Goal: Task Accomplishment & Management: Complete application form

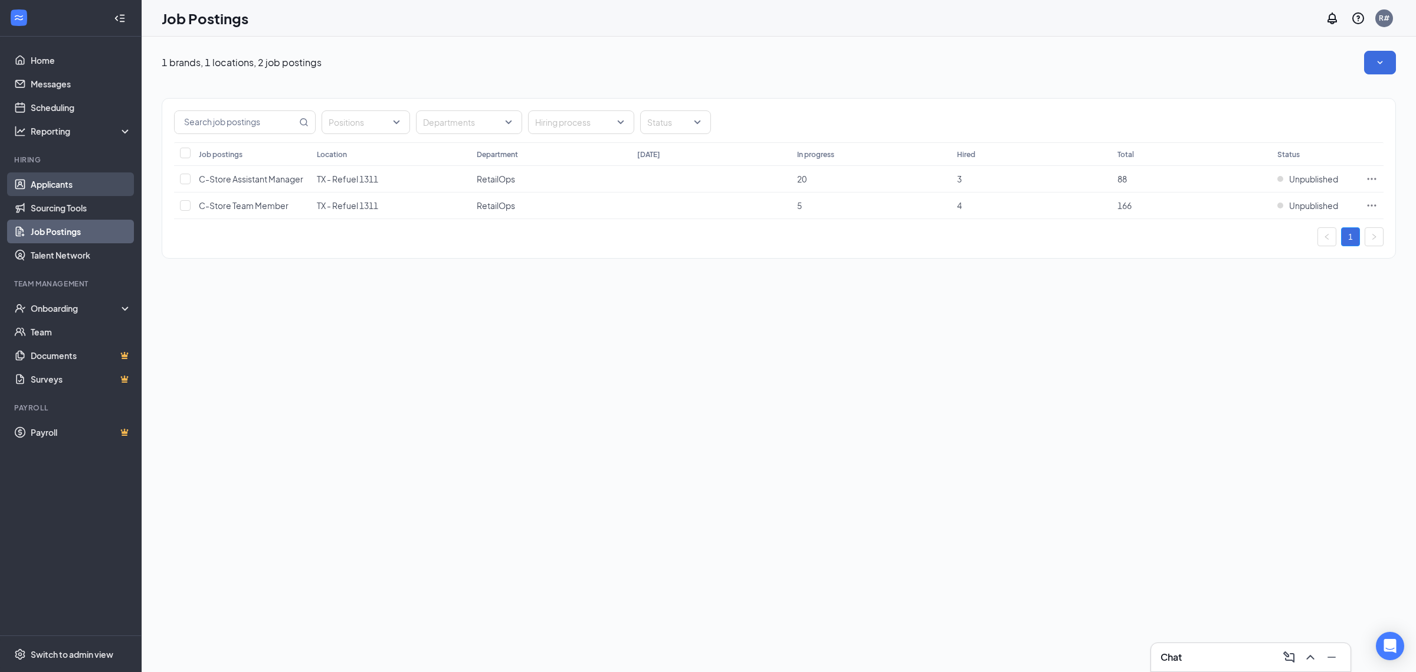
click at [78, 181] on link "Applicants" at bounding box center [81, 184] width 101 height 24
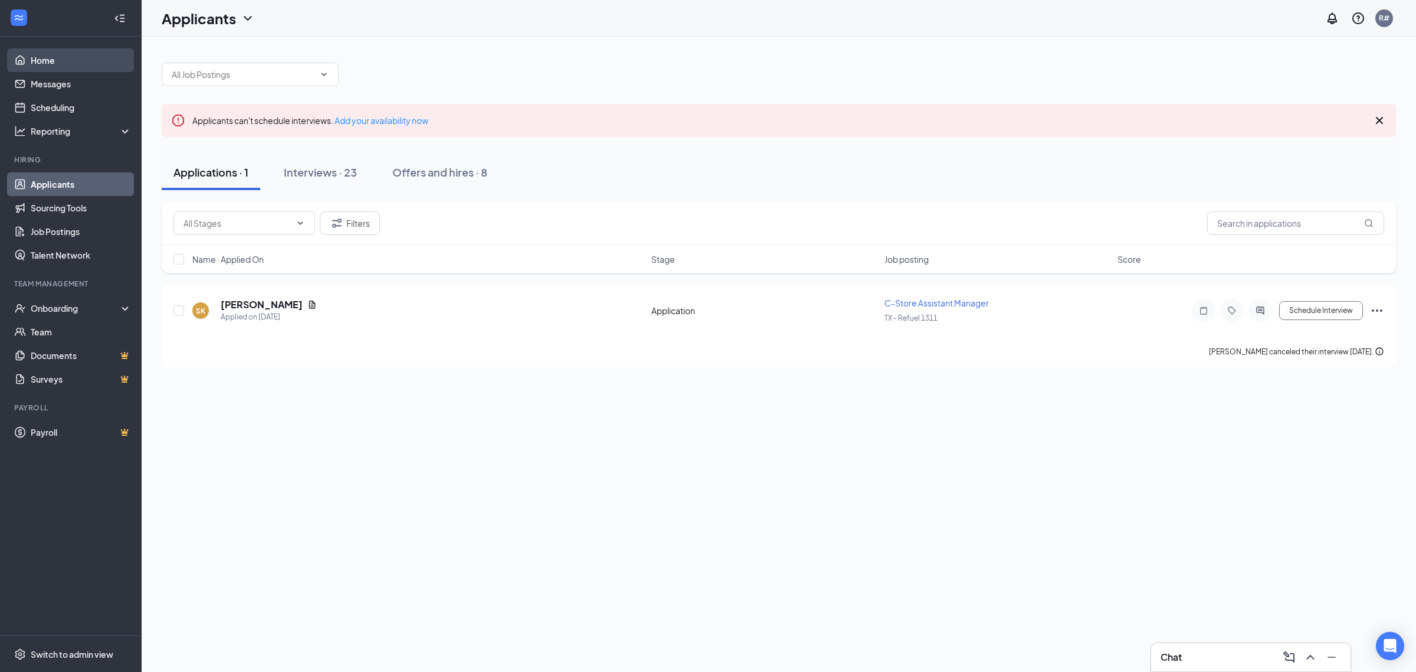
click at [83, 64] on link "Home" at bounding box center [81, 60] width 101 height 24
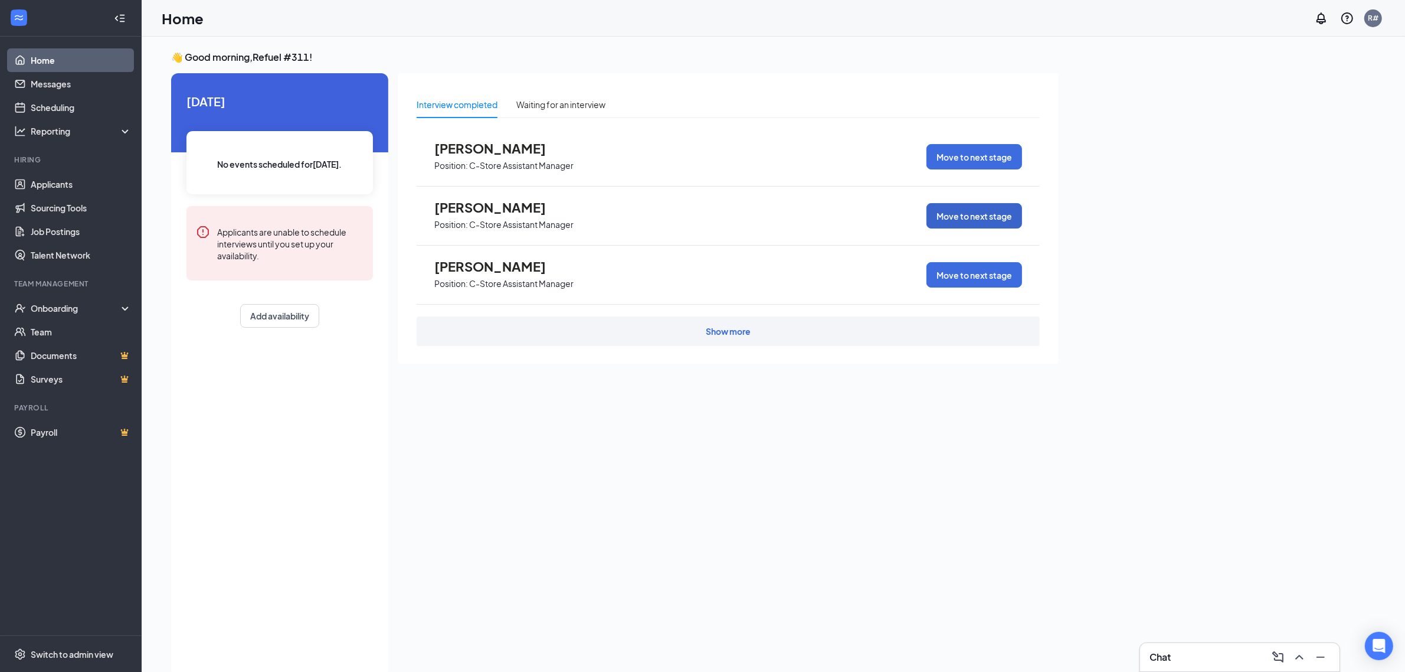
click at [951, 217] on button "Move to next stage" at bounding box center [975, 215] width 96 height 25
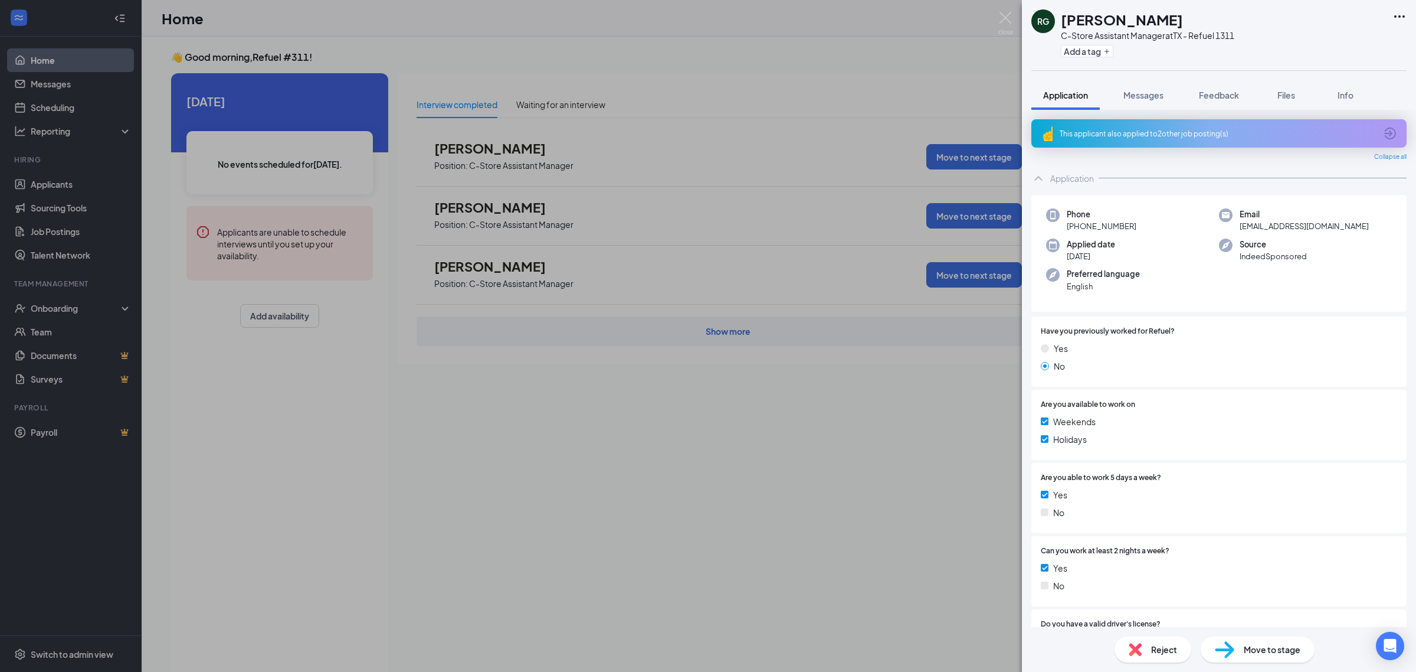
click at [1248, 645] on span "Move to stage" at bounding box center [1272, 649] width 57 height 13
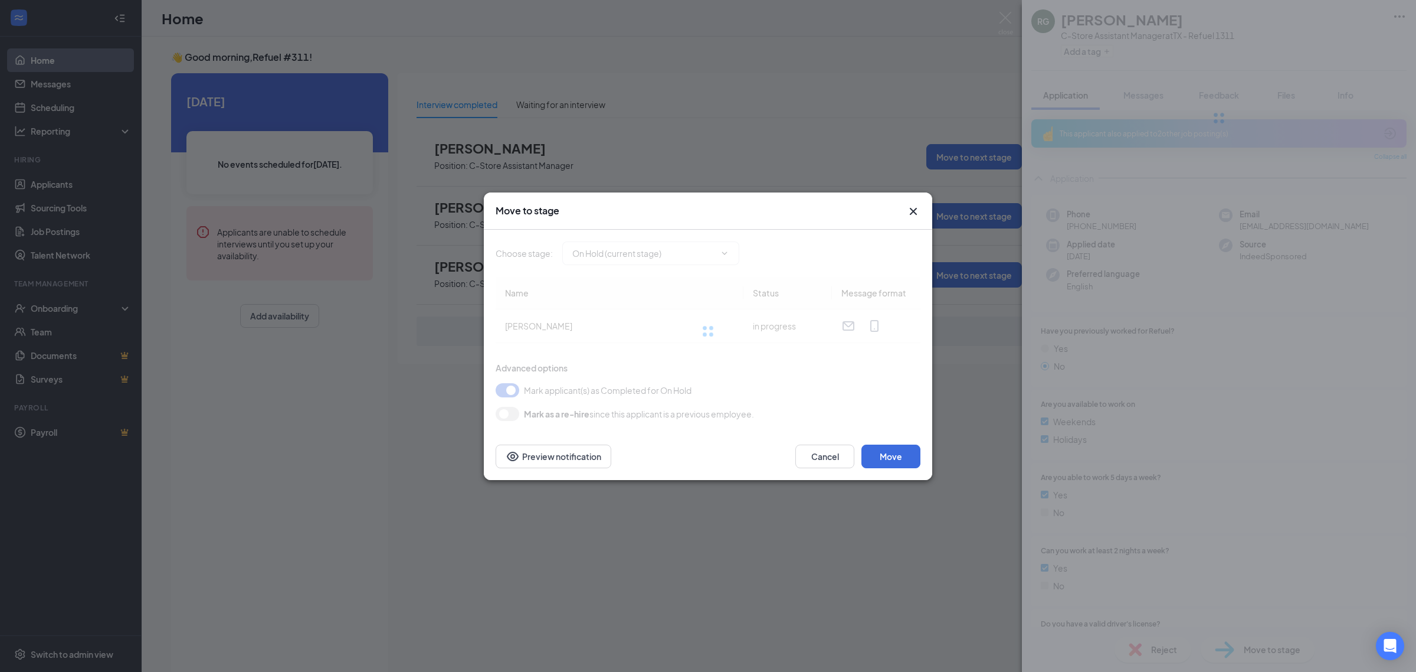
type input "Hiring Complete (final stage)"
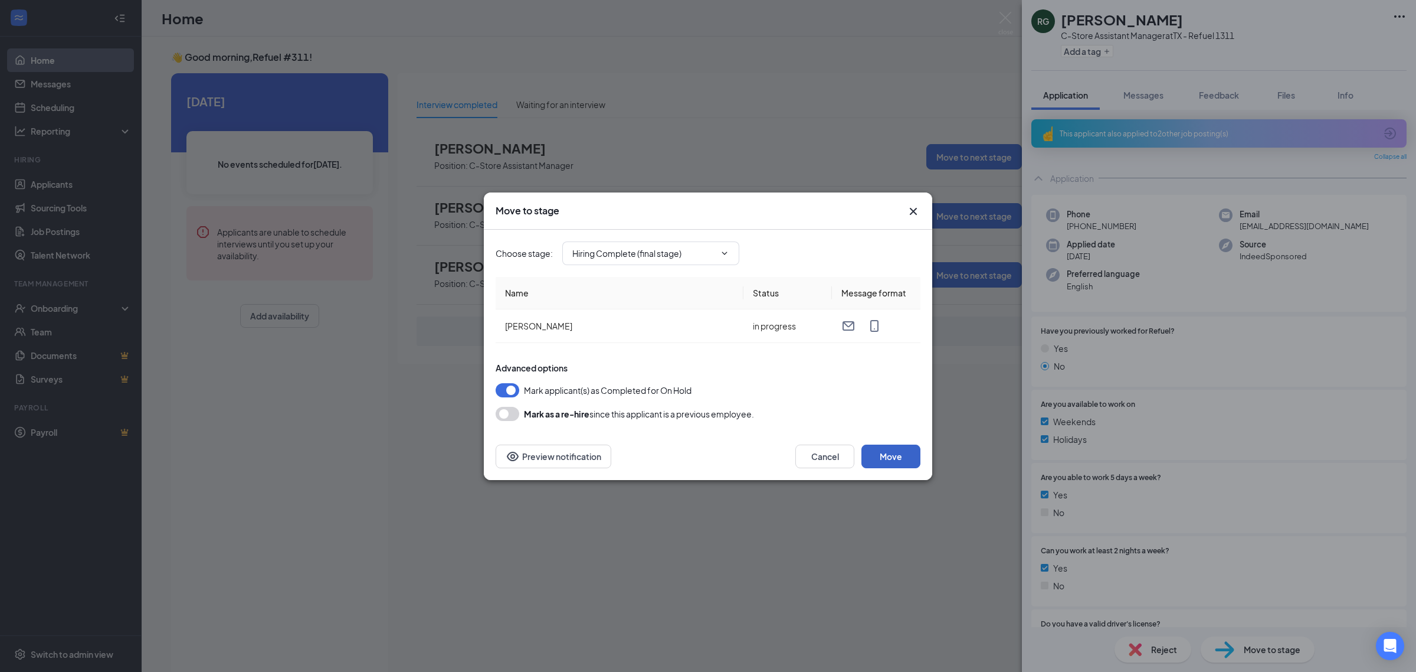
click at [886, 456] on button "Move" at bounding box center [891, 456] width 59 height 24
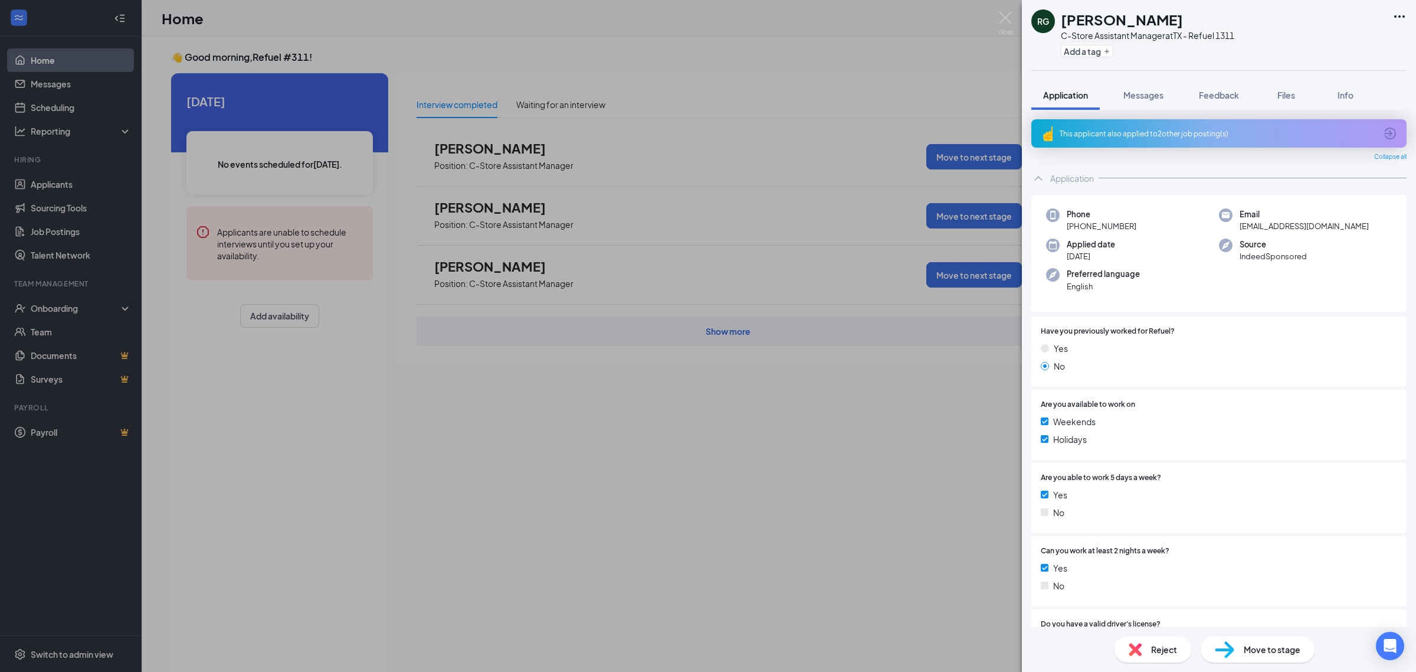
click at [1262, 652] on span "Move to stage" at bounding box center [1272, 649] width 57 height 13
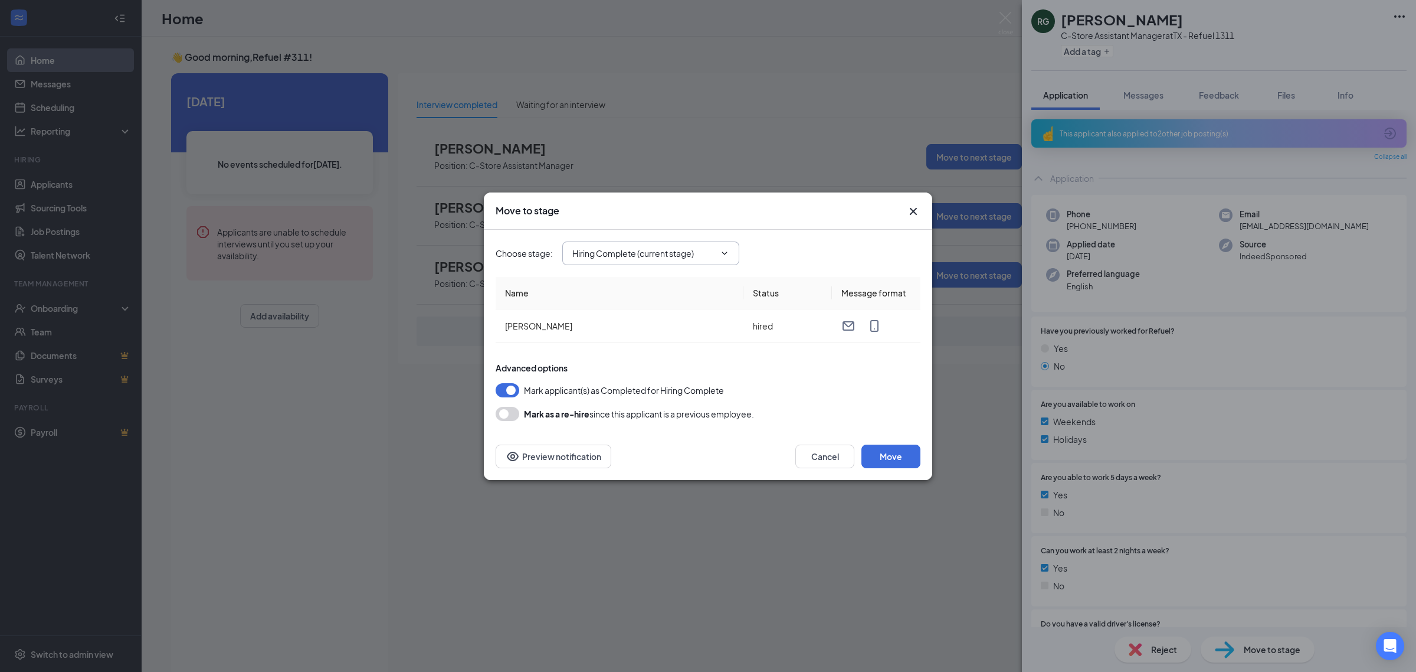
click at [694, 254] on input "Hiring Complete (current stage)" at bounding box center [643, 253] width 143 height 13
click at [890, 459] on button "Move" at bounding box center [891, 456] width 59 height 24
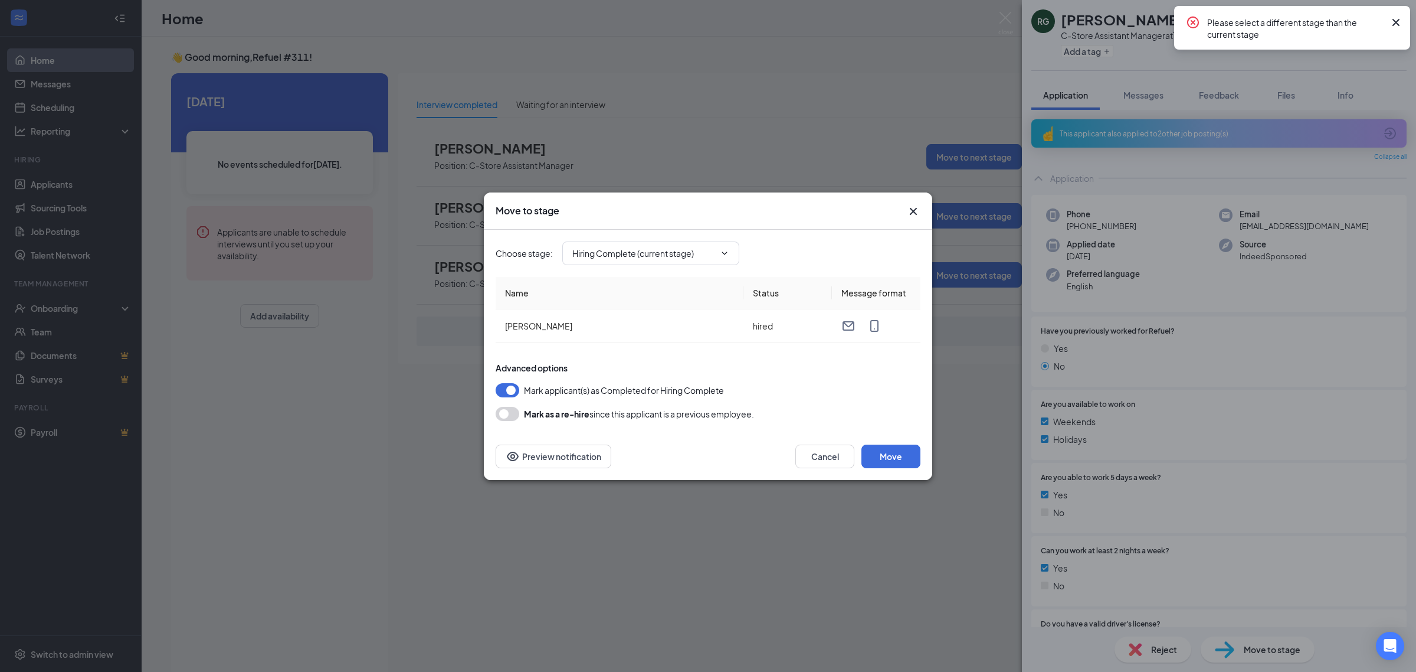
click at [912, 213] on icon "Cross" at bounding box center [913, 210] width 7 height 7
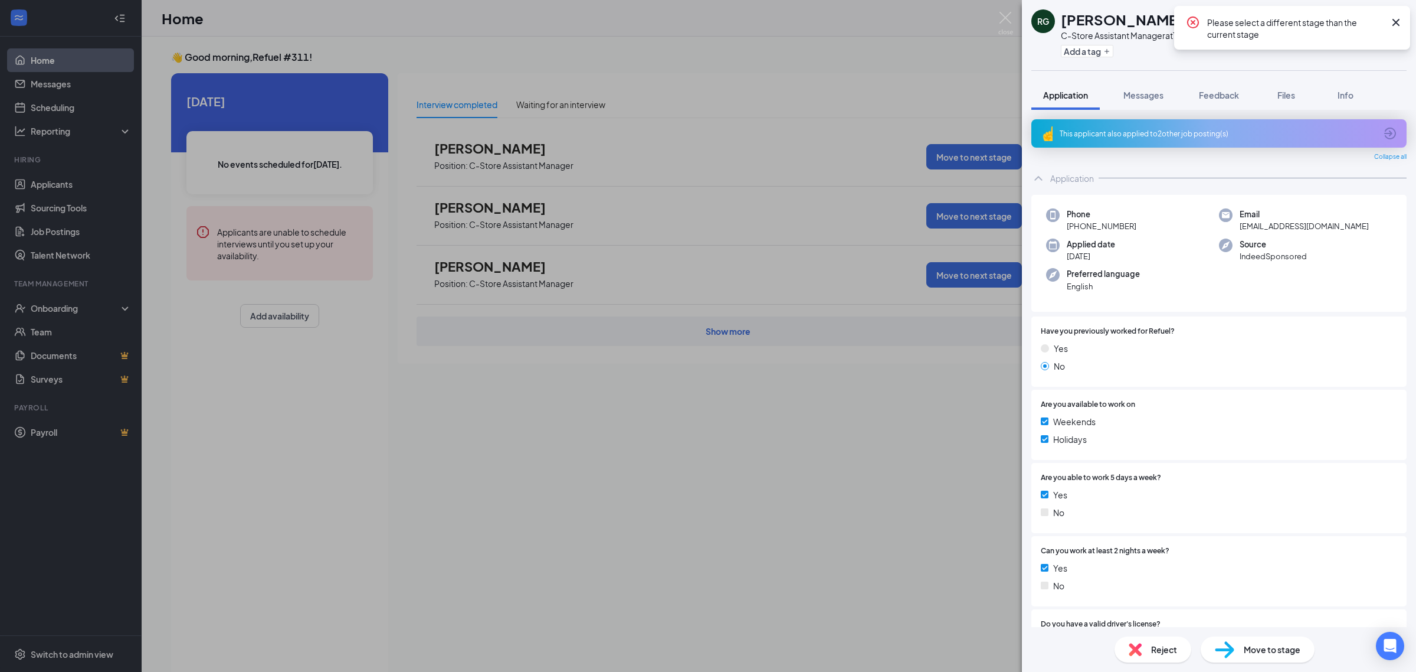
click at [1394, 22] on icon "Cross" at bounding box center [1396, 22] width 14 height 14
click at [1004, 18] on img at bounding box center [1006, 23] width 15 height 23
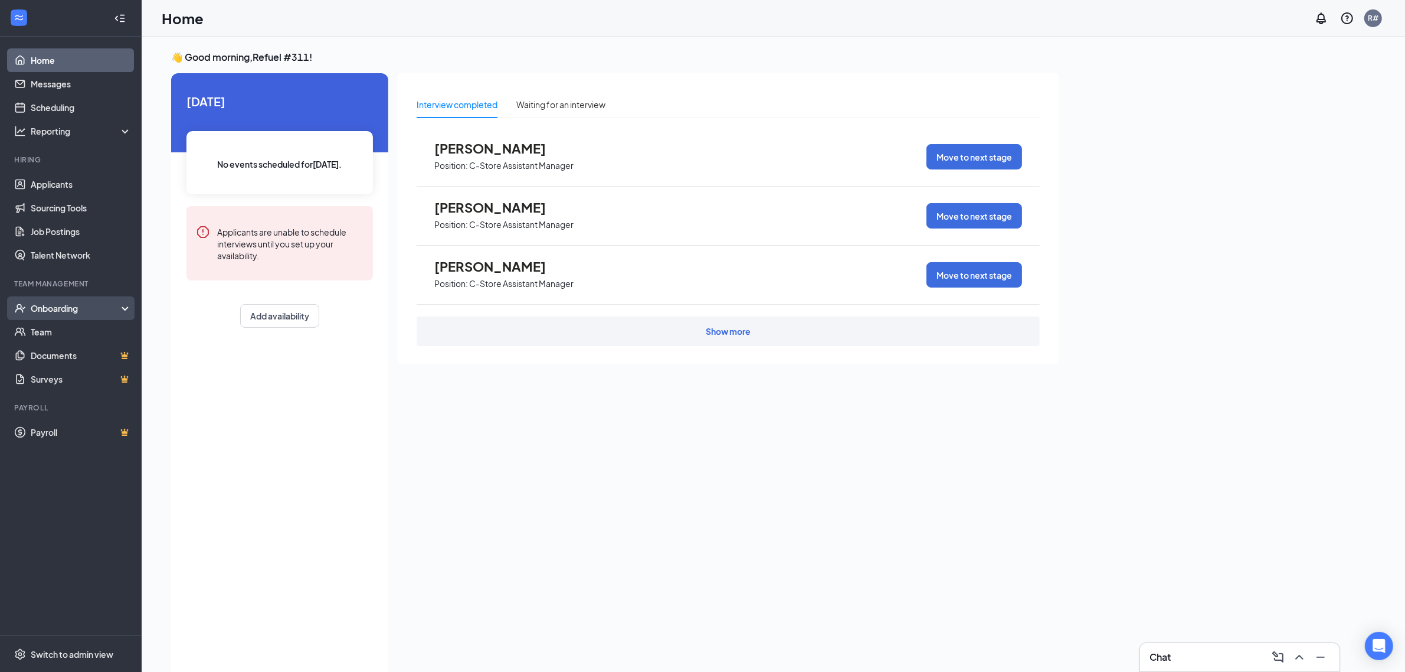
click at [74, 314] on div "Onboarding" at bounding box center [71, 308] width 142 height 24
click at [69, 331] on link "Overview" at bounding box center [81, 332] width 101 height 24
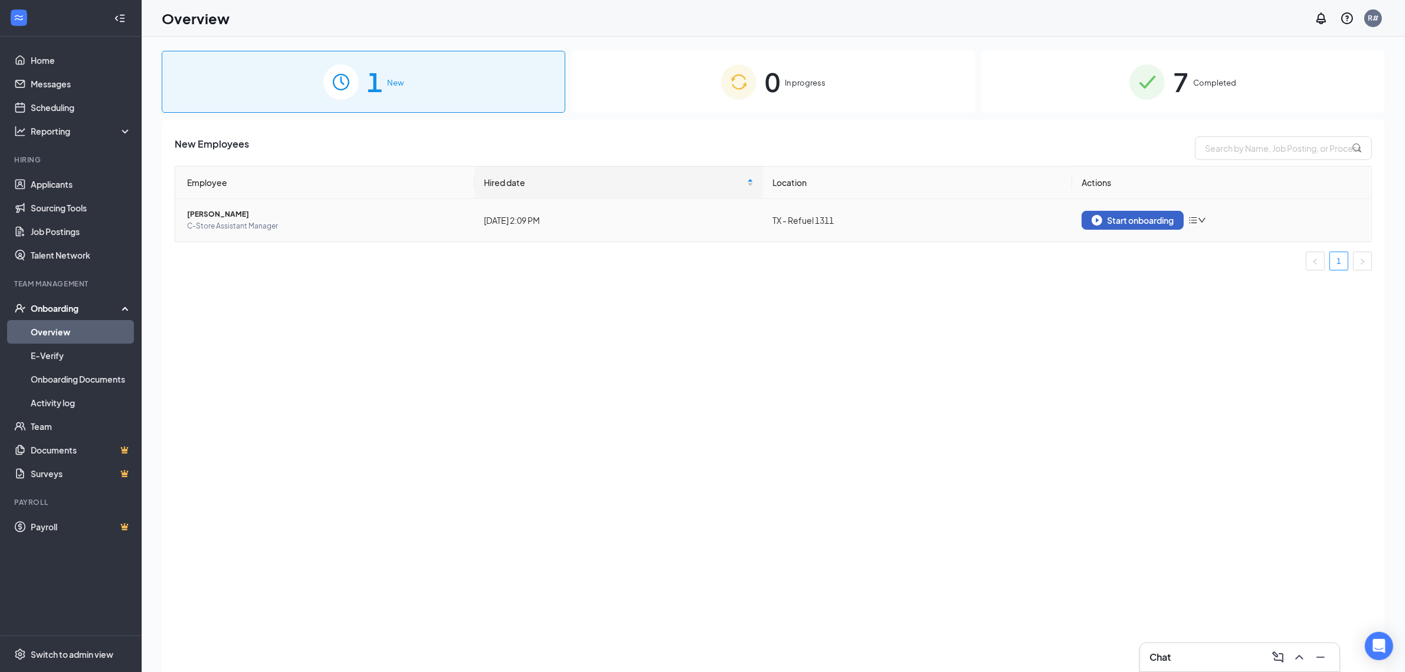
click at [1128, 216] on div "Start onboarding" at bounding box center [1133, 220] width 82 height 11
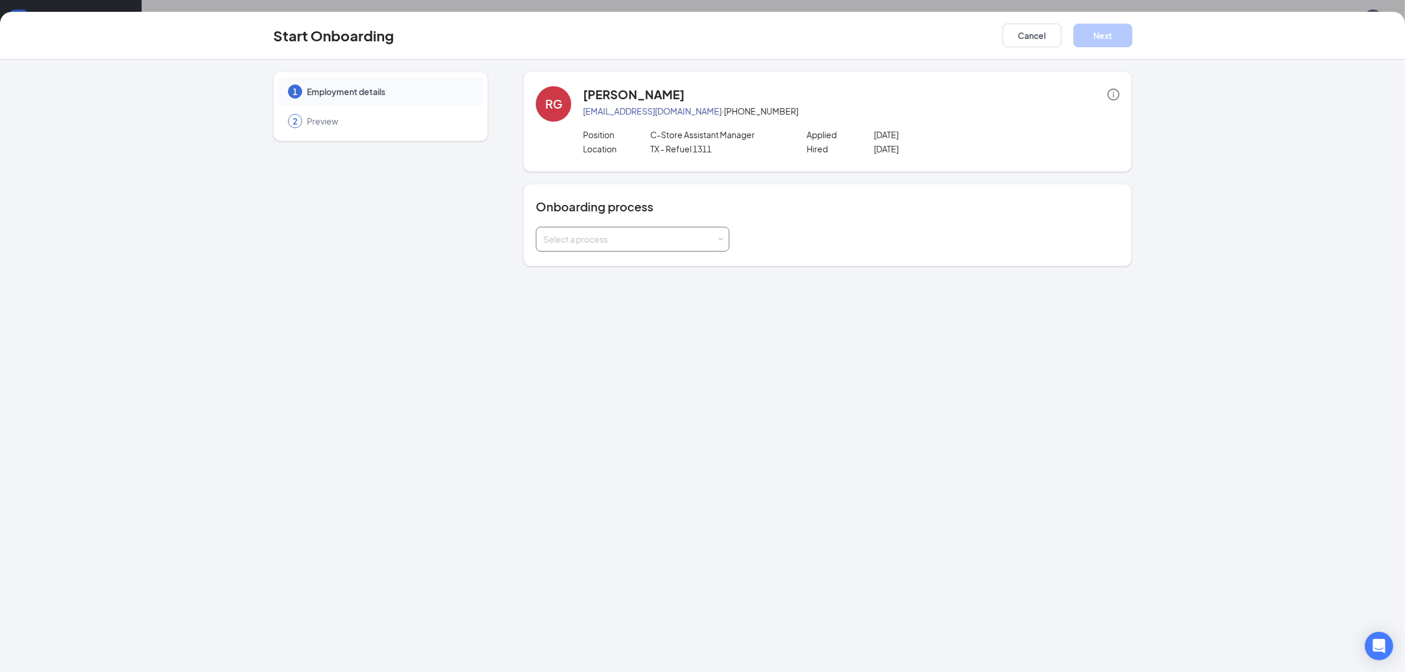
click at [708, 251] on div "Select a process" at bounding box center [633, 239] width 194 height 25
click at [705, 258] on li "New Hire Documentation" at bounding box center [633, 263] width 194 height 21
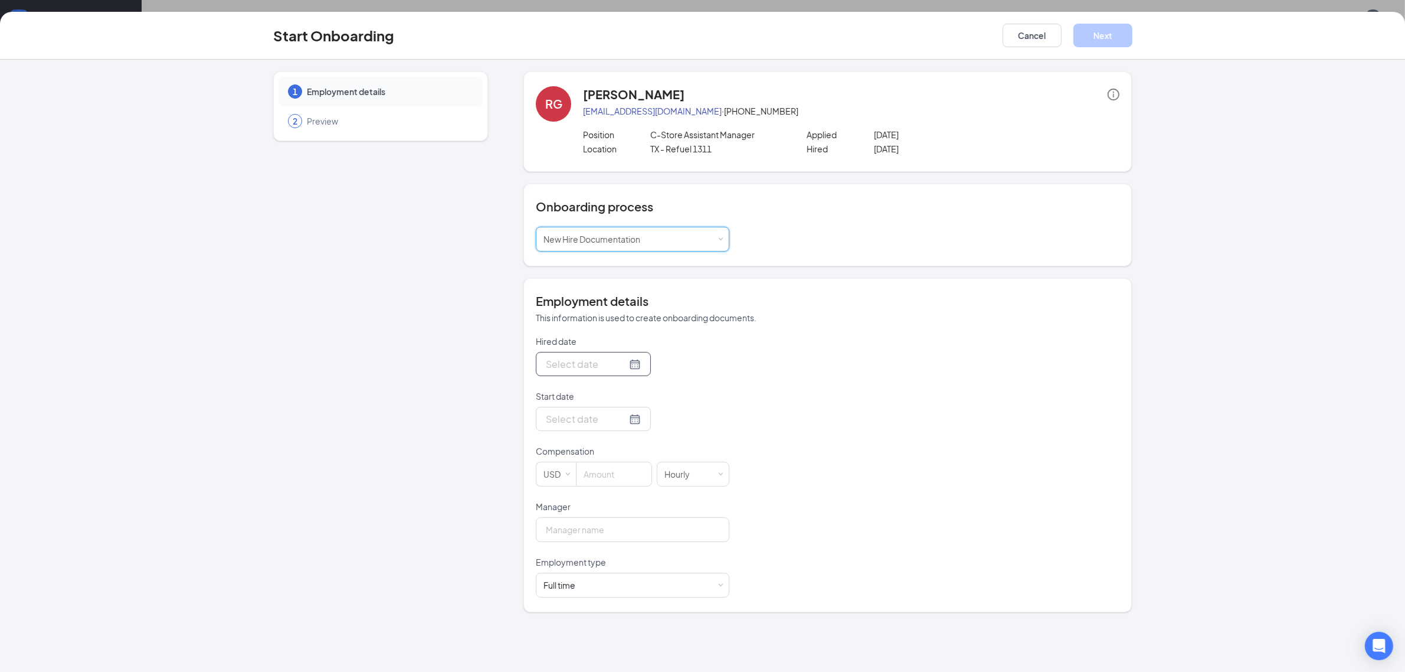
click at [630, 365] on div at bounding box center [593, 364] width 115 height 24
click at [627, 365] on div at bounding box center [593, 363] width 95 height 15
type input "[DATE]"
click at [574, 467] on div "15" at bounding box center [575, 469] width 14 height 14
click at [624, 418] on div at bounding box center [593, 418] width 95 height 15
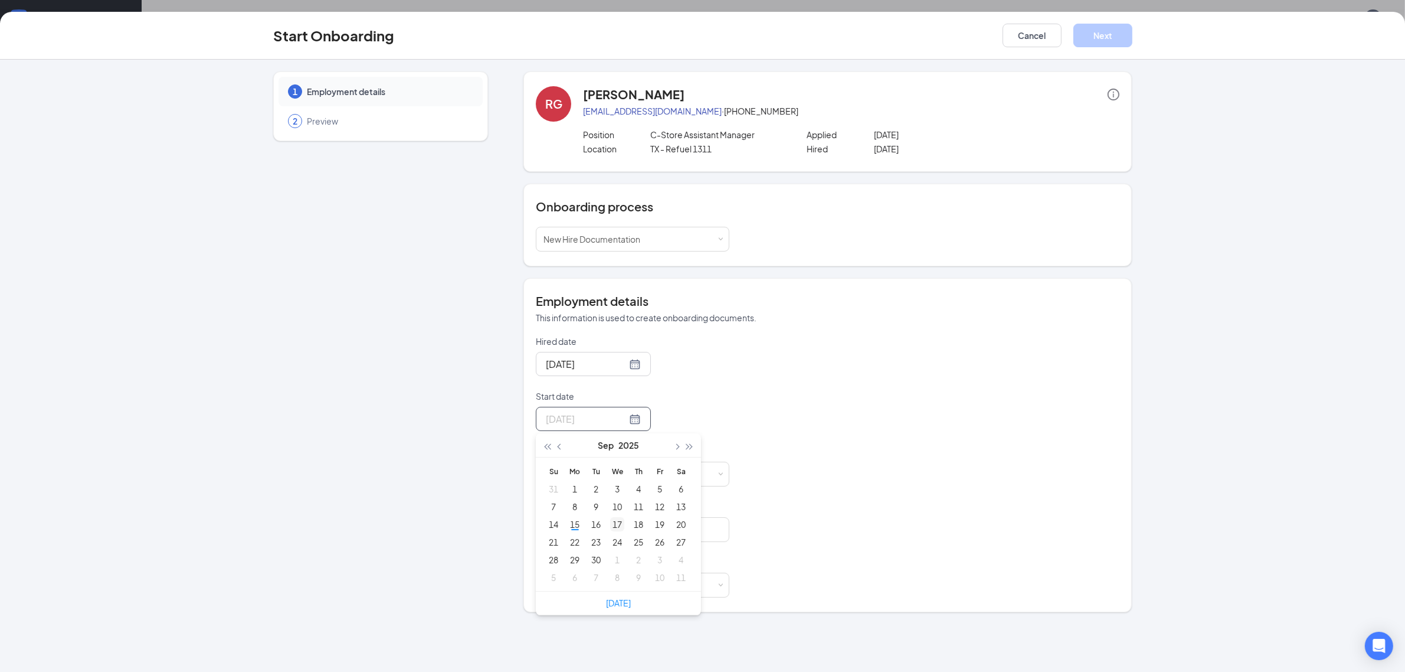
type input "[DATE]"
click at [615, 527] on div "17" at bounding box center [617, 524] width 14 height 14
click at [600, 479] on input at bounding box center [614, 474] width 75 height 24
click at [679, 472] on div "Hourly" at bounding box center [682, 474] width 34 height 24
click at [682, 493] on li "Hourly" at bounding box center [693, 498] width 73 height 19
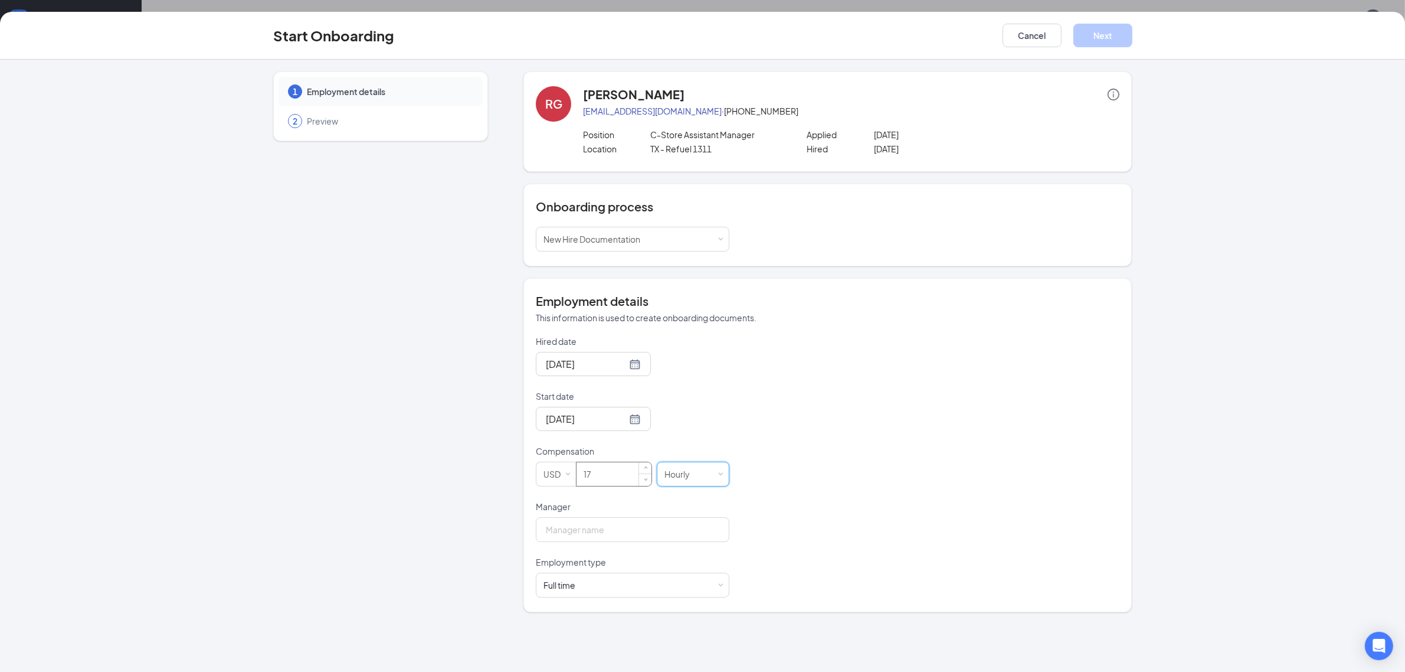
click at [604, 473] on input "17" at bounding box center [614, 474] width 75 height 24
type input "17"
click at [580, 531] on input "Manager" at bounding box center [633, 529] width 194 height 25
type input "[PERSON_NAME]"
click at [1101, 36] on button "Next" at bounding box center [1103, 36] width 59 height 24
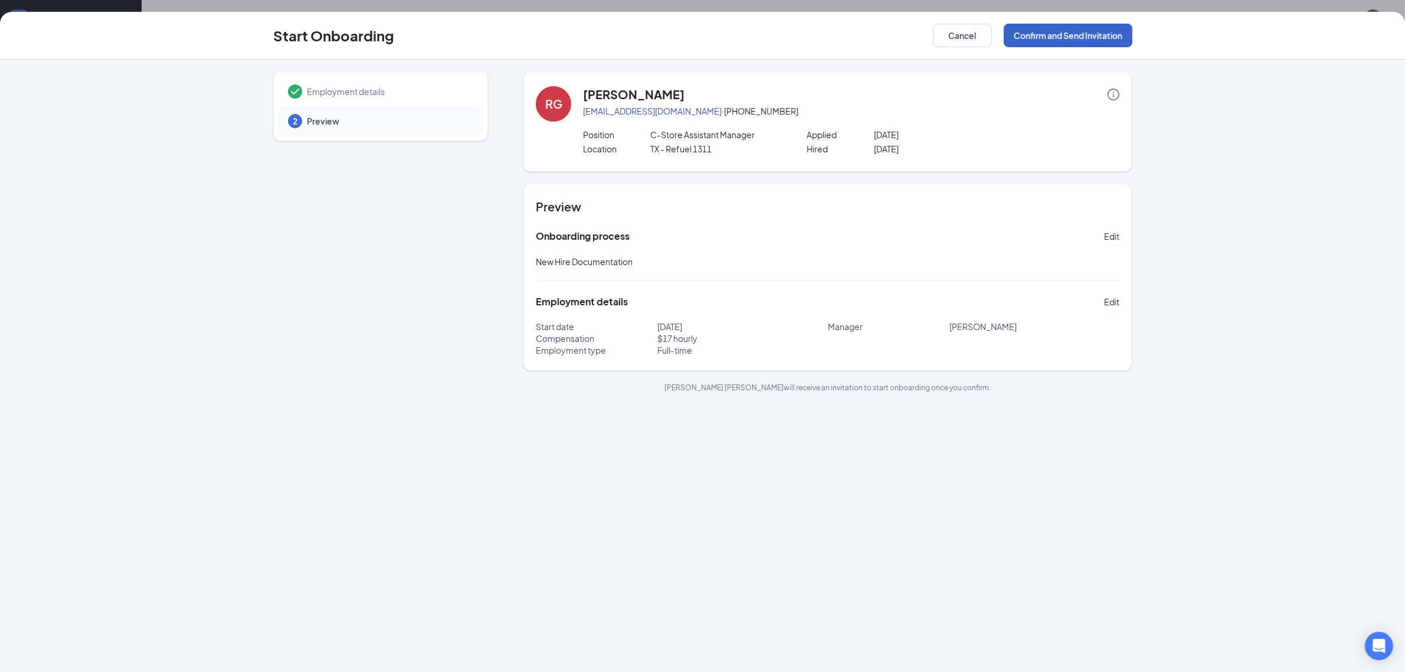
click at [1094, 42] on button "Confirm and Send Invitation" at bounding box center [1068, 36] width 129 height 24
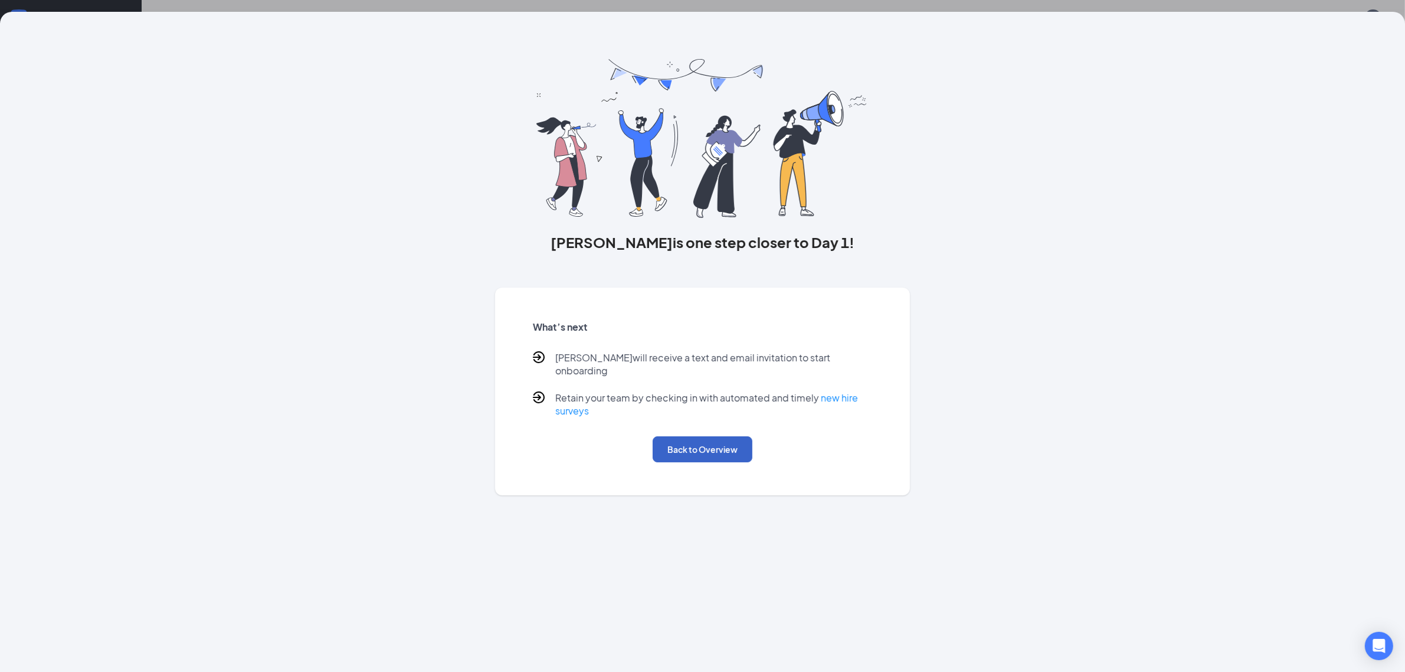
click at [726, 441] on button "Back to Overview" at bounding box center [703, 449] width 100 height 26
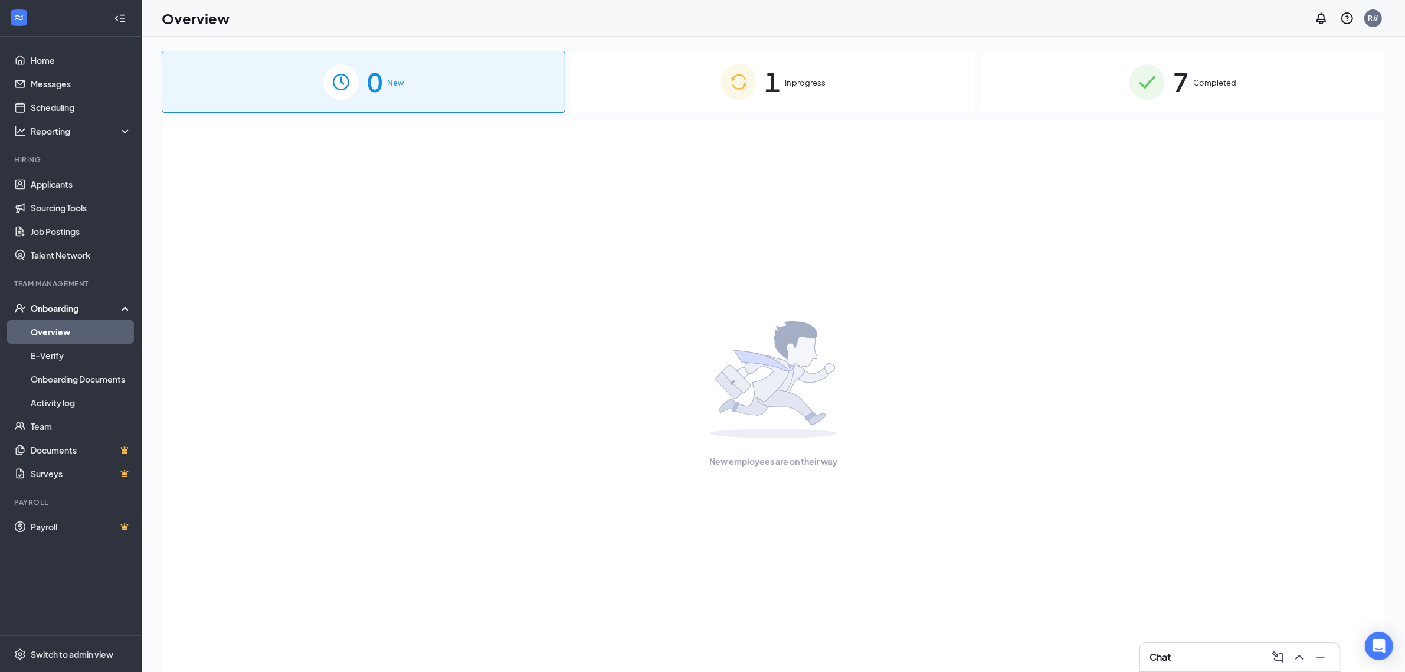
click at [793, 71] on div "1 In progress" at bounding box center [773, 82] width 404 height 62
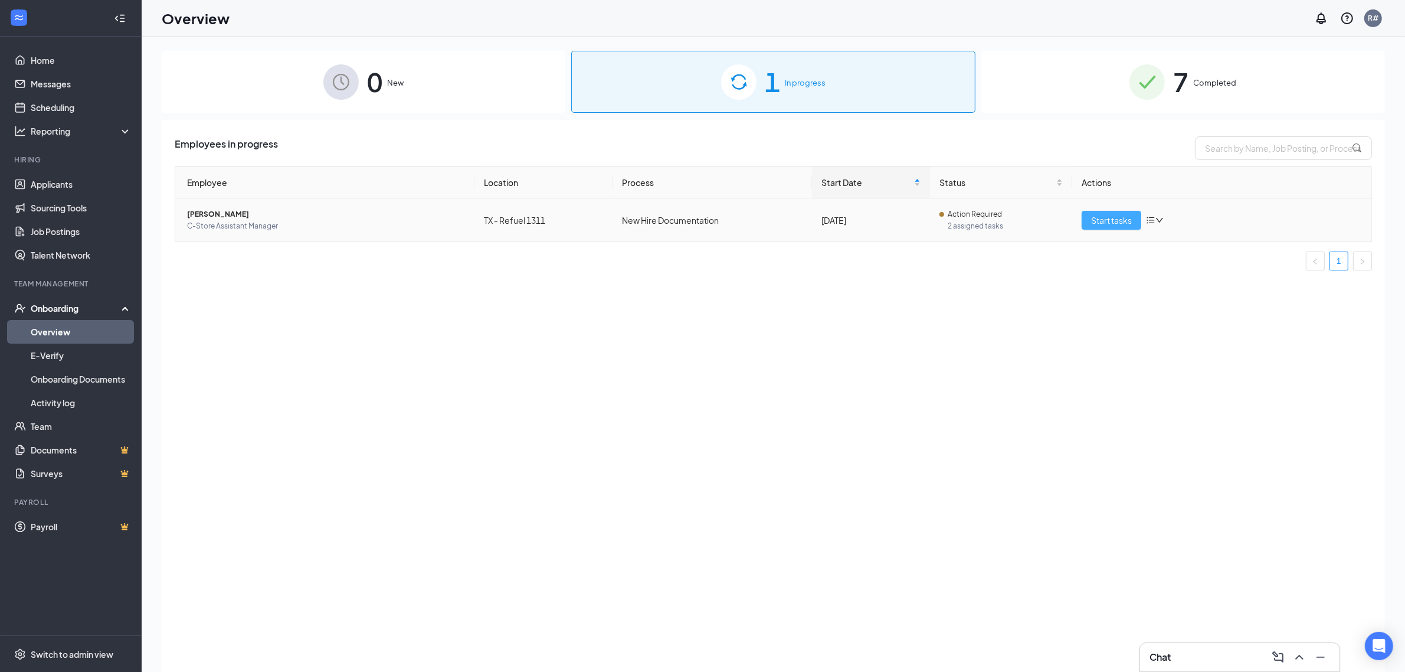
click at [1098, 223] on span "Start tasks" at bounding box center [1111, 220] width 41 height 13
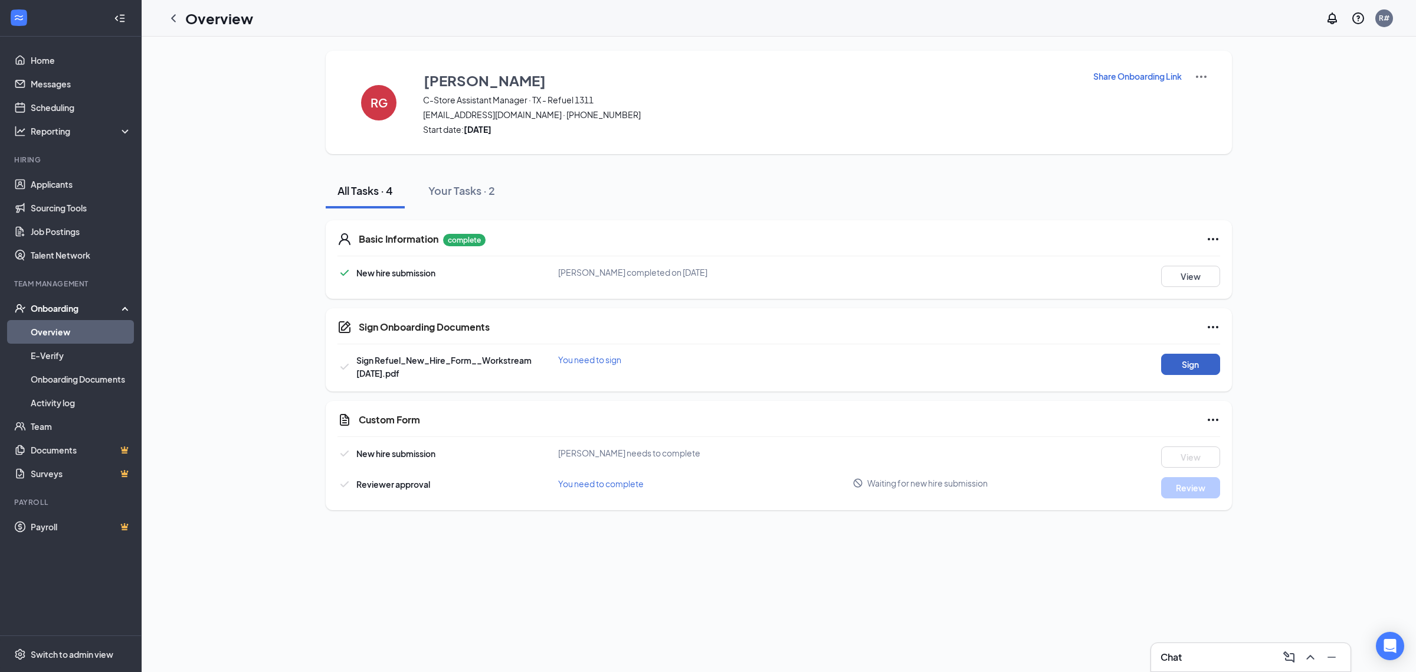
click at [1191, 367] on button "Sign" at bounding box center [1190, 364] width 59 height 21
click at [1177, 482] on button "Review" at bounding box center [1190, 487] width 59 height 21
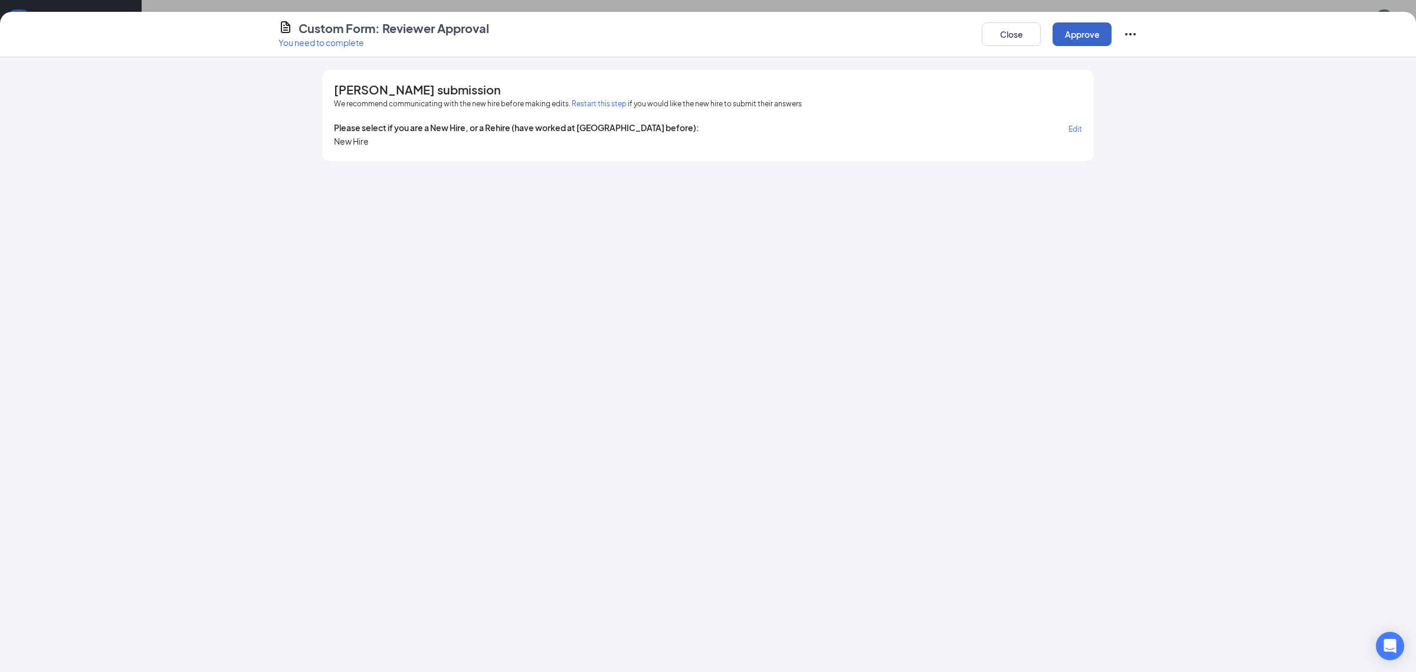
click at [1102, 36] on button "Approve" at bounding box center [1082, 34] width 59 height 24
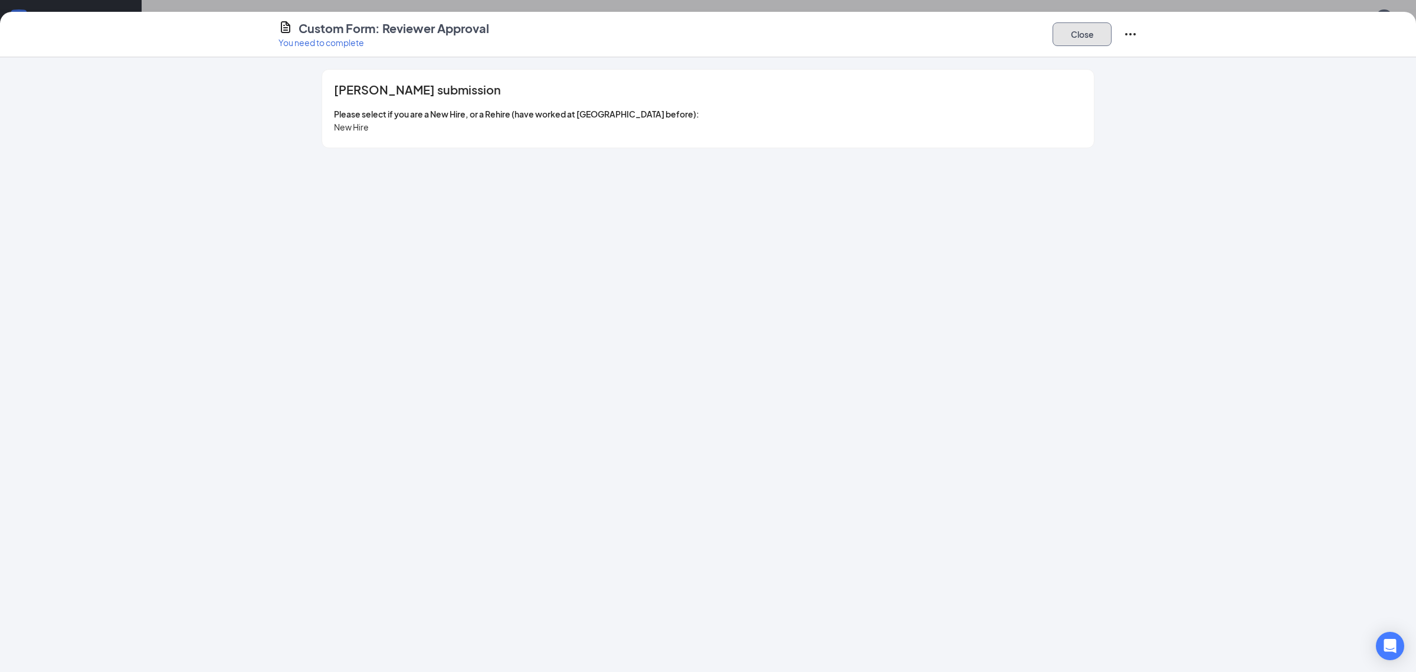
click at [1089, 36] on button "Close" at bounding box center [1082, 34] width 59 height 24
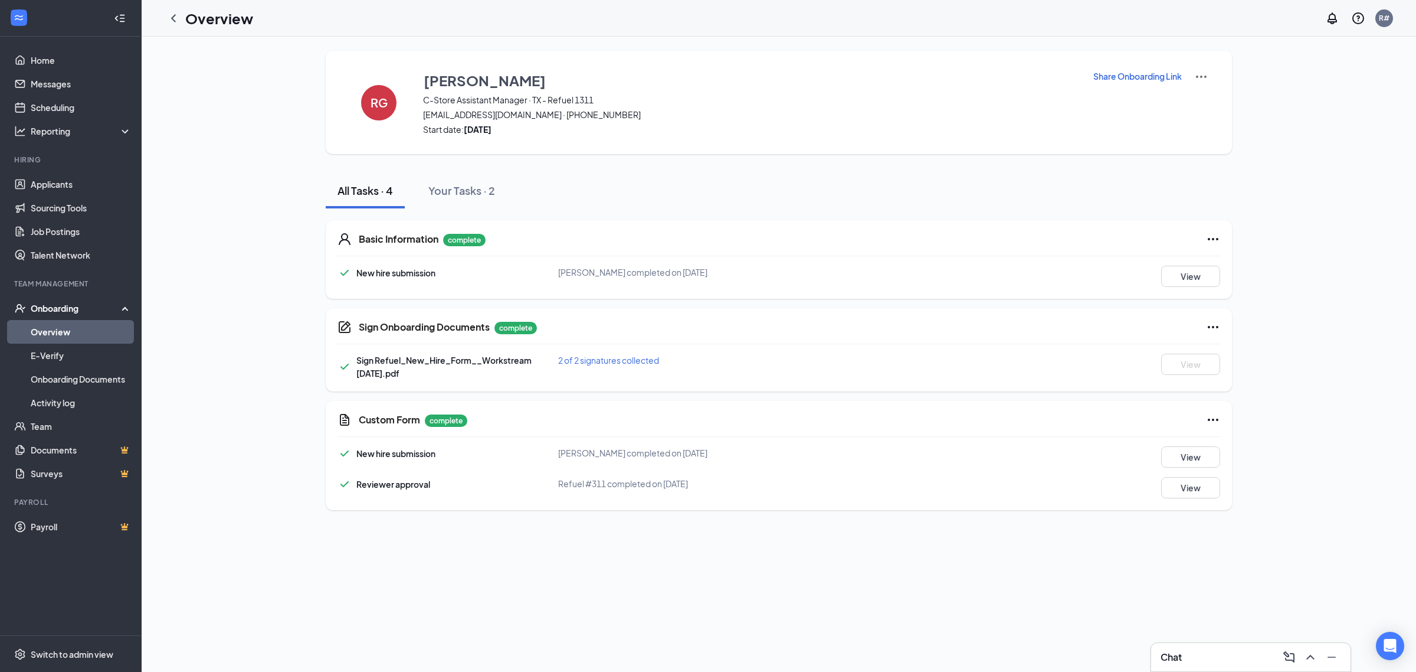
click at [75, 338] on link "Overview" at bounding box center [81, 332] width 101 height 24
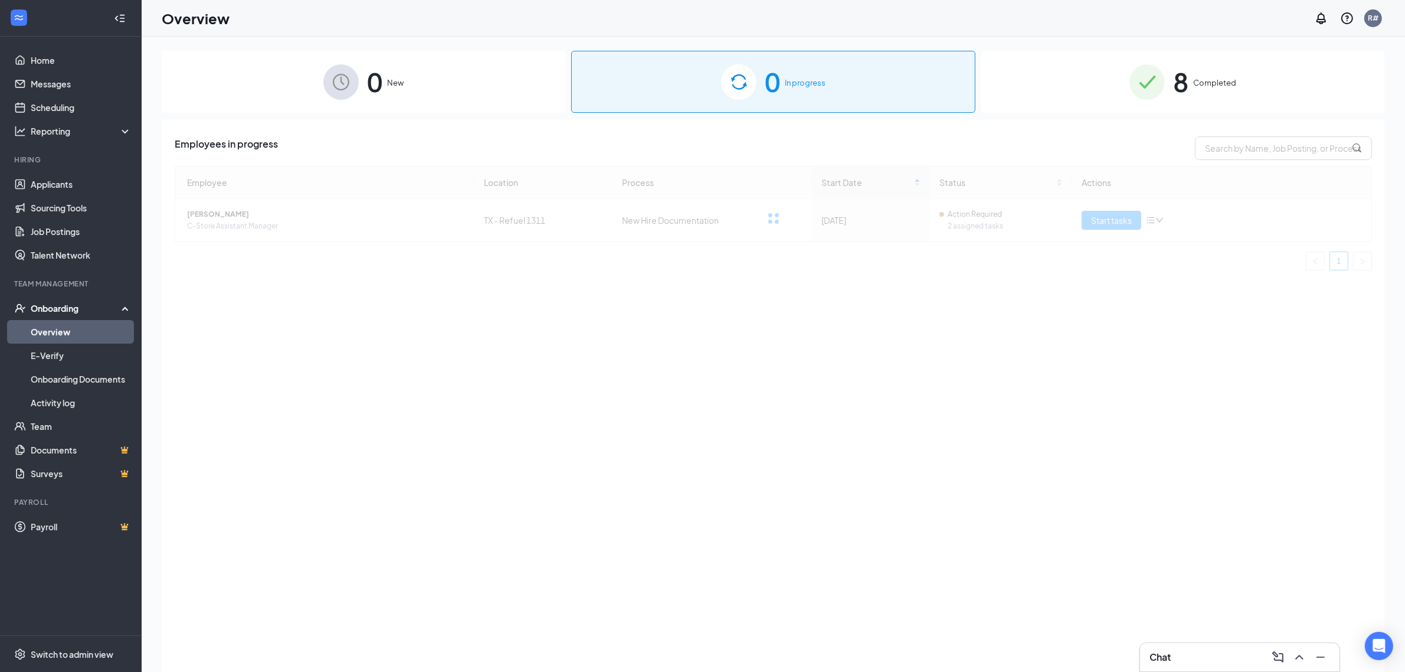
click at [1207, 74] on div "8 Completed" at bounding box center [1183, 82] width 404 height 62
